Goal: Task Accomplishment & Management: Complete application form

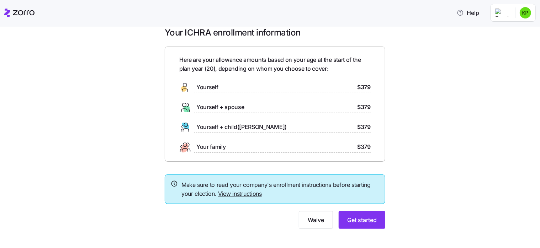
scroll to position [17, 0]
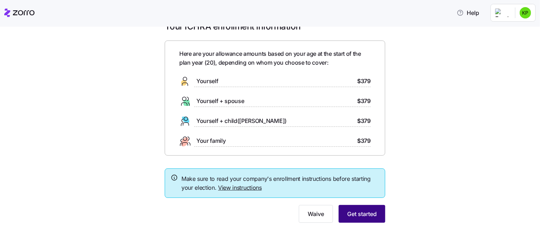
click at [354, 217] on span "Get started" at bounding box center [362, 214] width 30 height 9
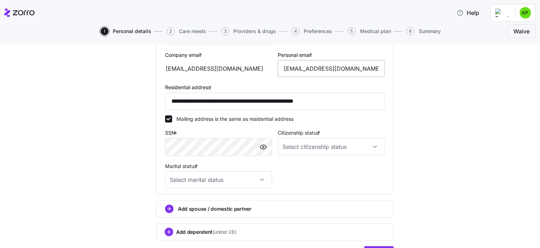
scroll to position [209, 0]
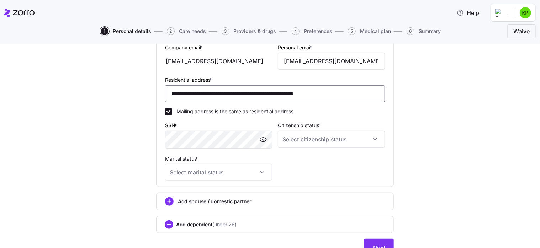
click at [189, 97] on input "**********" at bounding box center [275, 93] width 220 height 17
click at [202, 96] on input "**********" at bounding box center [275, 93] width 220 height 17
click at [234, 94] on input "**********" at bounding box center [275, 93] width 220 height 17
click at [244, 96] on input "**********" at bounding box center [275, 93] width 220 height 17
click at [239, 105] on div "Mailing address is the same as residential address" at bounding box center [275, 111] width 226 height 13
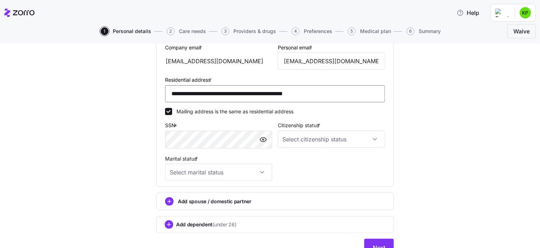
click at [226, 94] on input "**********" at bounding box center [275, 93] width 220 height 17
click at [228, 94] on input "**********" at bounding box center [275, 93] width 220 height 17
type input "**********"
click at [229, 105] on div "Mailing address is the same as residential address" at bounding box center [275, 111] width 226 height 13
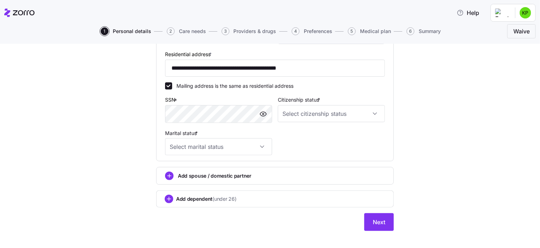
scroll to position [242, 0]
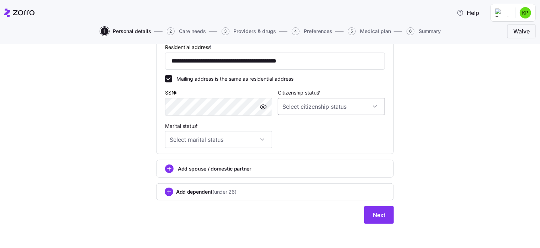
click at [295, 108] on input "Citizenship status *" at bounding box center [331, 106] width 107 height 17
click at [296, 128] on span "[DEMOGRAPHIC_DATA] citizen" at bounding box center [320, 127] width 72 height 8
type input "[DEMOGRAPHIC_DATA] citizen"
click at [228, 143] on input "Marital status *" at bounding box center [218, 139] width 107 height 17
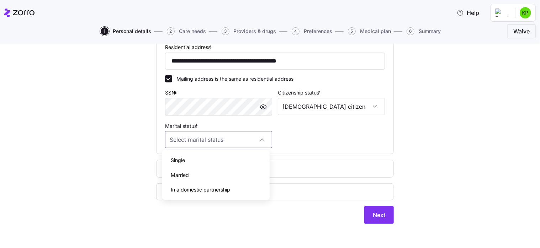
click at [219, 161] on div "Single" at bounding box center [215, 160] width 101 height 15
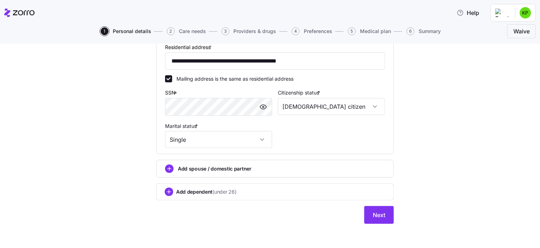
type input "Single"
click at [375, 217] on span "Next" at bounding box center [379, 215] width 12 height 9
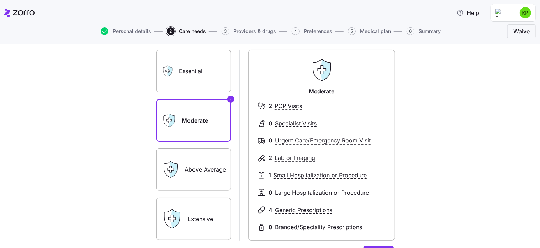
scroll to position [31, 0]
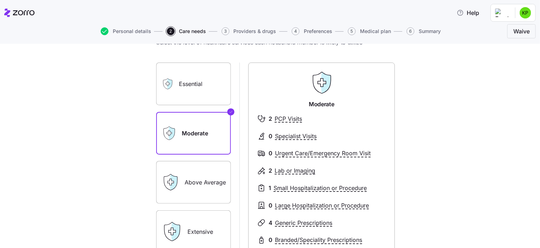
click at [202, 79] on label "Essential" at bounding box center [193, 84] width 75 height 43
click at [0, 0] on input "Essential" at bounding box center [0, 0] width 0 height 0
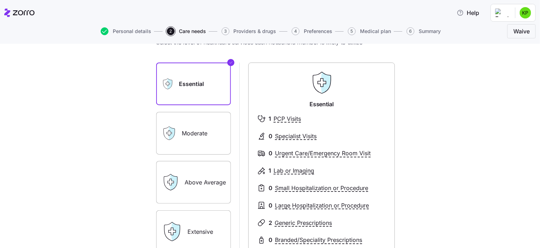
click at [186, 113] on label "Moderate" at bounding box center [193, 133] width 75 height 43
click at [0, 0] on input "Moderate" at bounding box center [0, 0] width 0 height 0
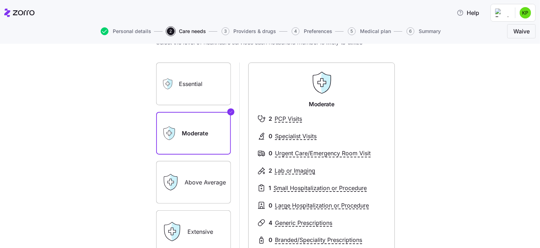
click at [189, 84] on label "Essential" at bounding box center [193, 84] width 75 height 43
click at [0, 0] on input "Essential" at bounding box center [0, 0] width 0 height 0
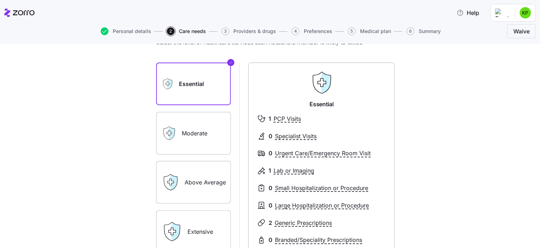
click at [188, 122] on label "Moderate" at bounding box center [193, 133] width 75 height 43
click at [0, 0] on input "Moderate" at bounding box center [0, 0] width 0 height 0
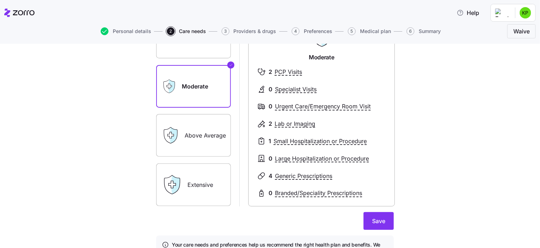
scroll to position [79, 0]
click at [185, 135] on label "Above Average" at bounding box center [193, 134] width 75 height 43
click at [0, 0] on input "Above Average" at bounding box center [0, 0] width 0 height 0
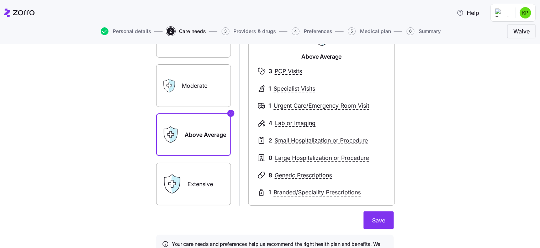
click at [182, 164] on div "Extensive" at bounding box center [193, 184] width 75 height 43
click at [177, 175] on icon at bounding box center [172, 184] width 20 height 20
click at [199, 185] on label "Extensive" at bounding box center [193, 184] width 75 height 43
click at [0, 0] on input "Extensive" at bounding box center [0, 0] width 0 height 0
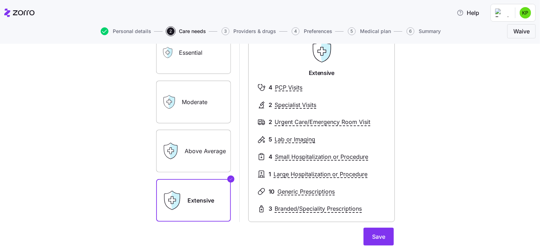
scroll to position [63, 0]
click at [203, 168] on label "Above Average" at bounding box center [193, 151] width 75 height 43
click at [0, 0] on input "Above Average" at bounding box center [0, 0] width 0 height 0
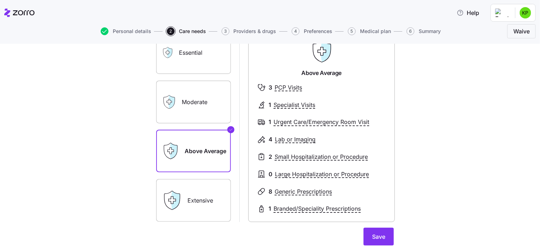
click at [202, 122] on label "Moderate" at bounding box center [193, 102] width 75 height 43
click at [0, 0] on input "Moderate" at bounding box center [0, 0] width 0 height 0
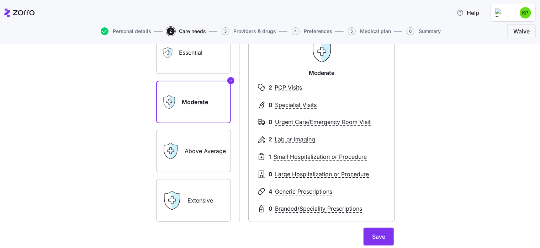
click at [207, 154] on label "Above Average" at bounding box center [193, 151] width 75 height 43
click at [0, 0] on input "Above Average" at bounding box center [0, 0] width 0 height 0
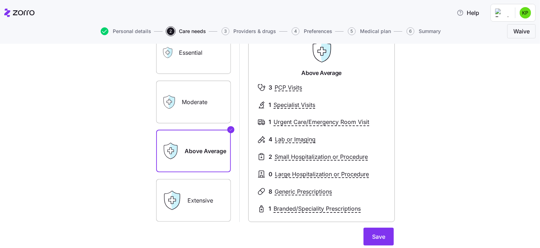
click at [198, 103] on label "Moderate" at bounding box center [193, 102] width 75 height 43
click at [0, 0] on input "Moderate" at bounding box center [0, 0] width 0 height 0
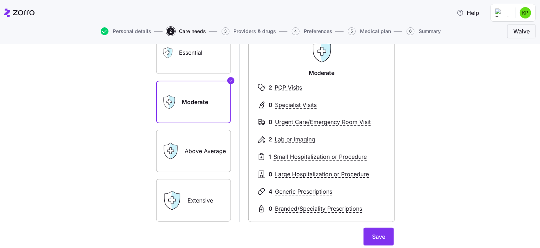
click at [201, 146] on label "Above Average" at bounding box center [193, 151] width 75 height 43
click at [0, 0] on input "Above Average" at bounding box center [0, 0] width 0 height 0
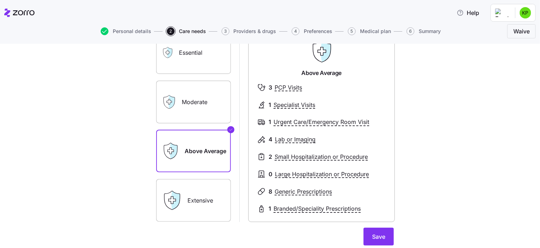
click at [199, 118] on label "Moderate" at bounding box center [193, 102] width 75 height 43
click at [0, 0] on input "Moderate" at bounding box center [0, 0] width 0 height 0
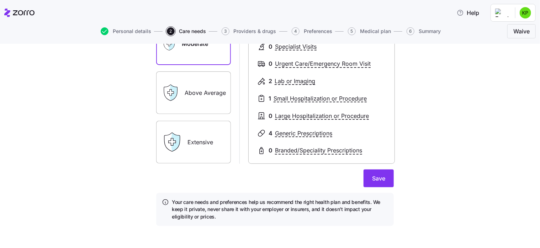
scroll to position [121, 0]
click at [192, 103] on label "Above Average" at bounding box center [193, 93] width 75 height 43
click at [0, 0] on input "Above Average" at bounding box center [0, 0] width 0 height 0
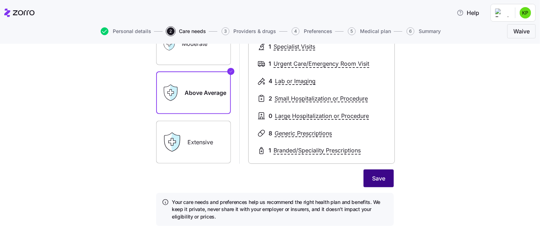
click at [377, 175] on span "Save" at bounding box center [378, 178] width 13 height 9
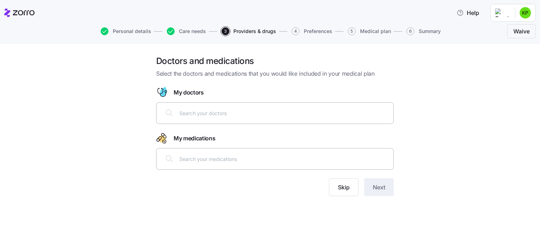
click at [316, 108] on div at bounding box center [275, 113] width 228 height 17
click at [319, 91] on div "My doctors" at bounding box center [275, 92] width 238 height 11
click at [337, 188] on button "Skip" at bounding box center [344, 188] width 30 height 18
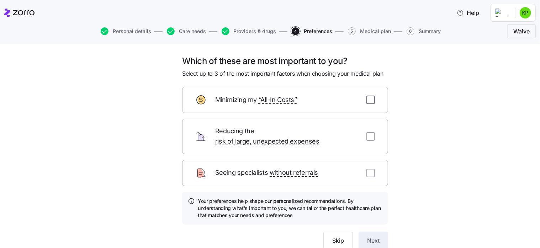
click at [371, 101] on input "checkbox" at bounding box center [370, 100] width 9 height 9
checkbox input "true"
click at [366, 132] on input "checkbox" at bounding box center [370, 136] width 9 height 9
checkbox input "true"
click at [366, 169] on input "checkbox" at bounding box center [370, 173] width 9 height 9
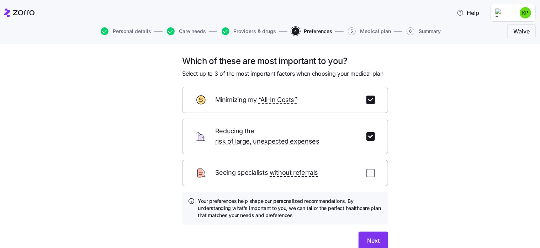
checkbox input "true"
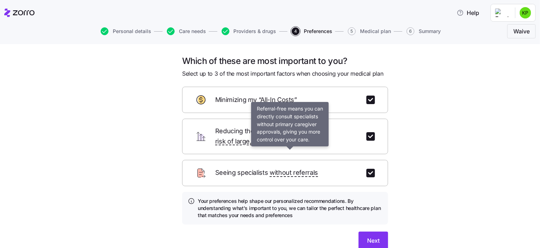
click at [291, 168] on span "without referrals" at bounding box center [294, 173] width 48 height 10
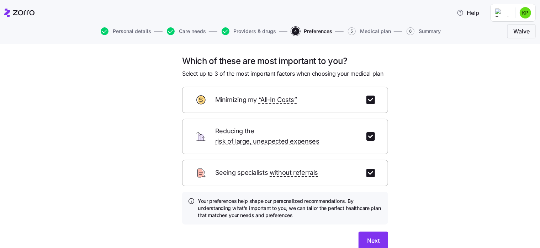
scroll to position [26, 0]
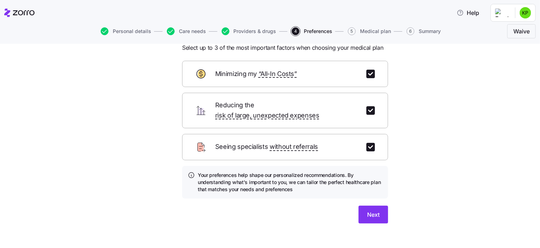
click at [305, 114] on div "Reducing the risk of large, unexpected expenses" at bounding box center [285, 111] width 206 height 36
click at [367, 211] on span "Next" at bounding box center [373, 215] width 12 height 9
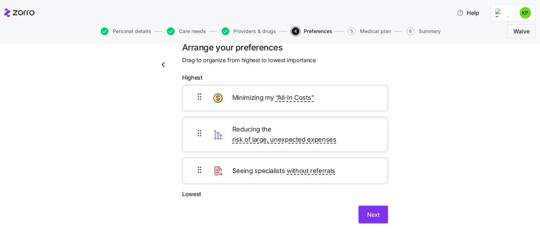
scroll to position [8, 0]
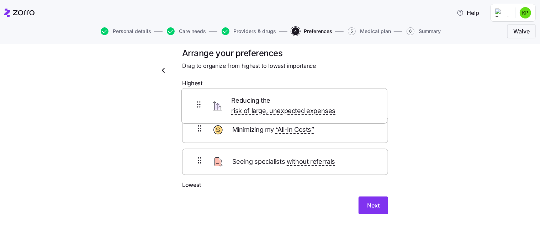
drag, startPoint x: 196, startPoint y: 135, endPoint x: 198, endPoint y: 103, distance: 32.4
click at [198, 103] on div "Minimizing my “All-In Costs” Reducing the risk of large, unexpected expenses Se…" at bounding box center [285, 136] width 206 height 90
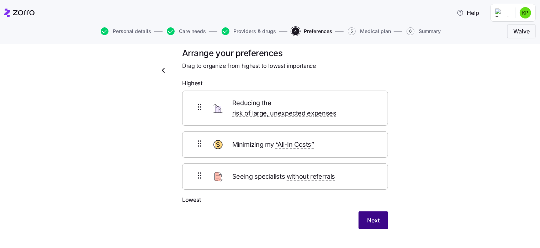
click at [372, 216] on span "Next" at bounding box center [373, 220] width 12 height 9
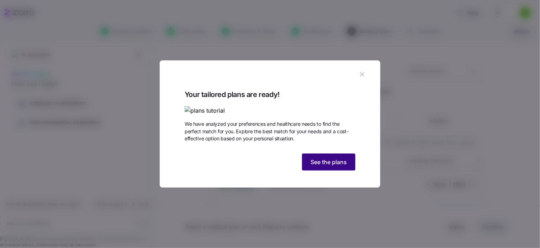
click at [324, 171] on button "See the plans" at bounding box center [328, 162] width 53 height 17
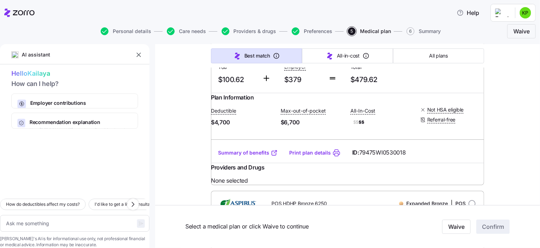
scroll to position [1049, 0]
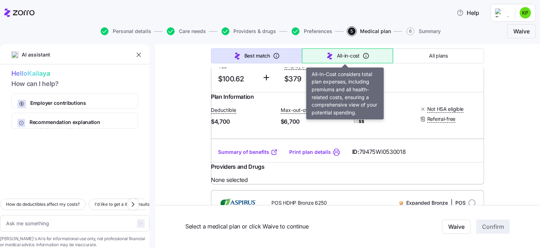
drag, startPoint x: 346, startPoint y: 61, endPoint x: 339, endPoint y: 57, distance: 7.7
click at [339, 57] on span "All-in-cost" at bounding box center [348, 55] width 23 height 7
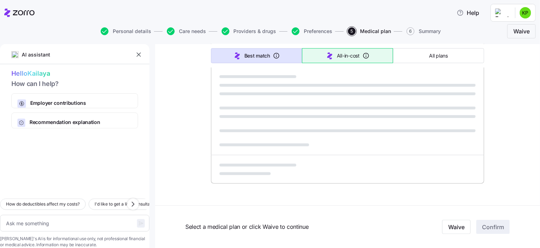
type textarea "x"
type input "Sorted by: All-in-cost"
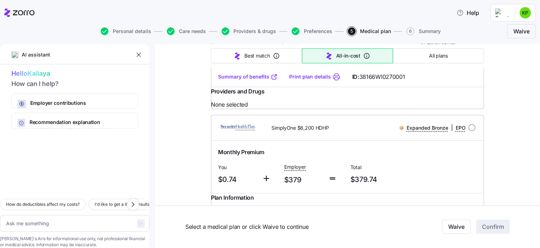
scroll to position [958, 0]
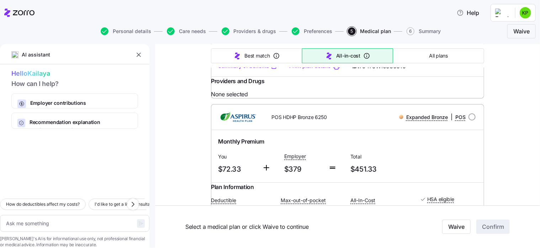
type textarea "x"
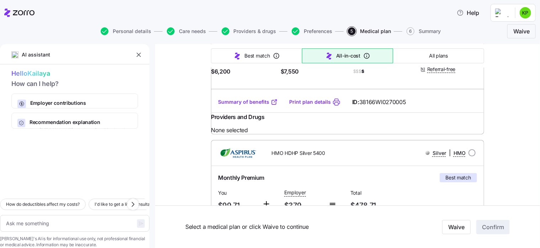
scroll to position [1075, 0]
